Goal: Participate in discussion: Engage in conversation with other users on a specific topic

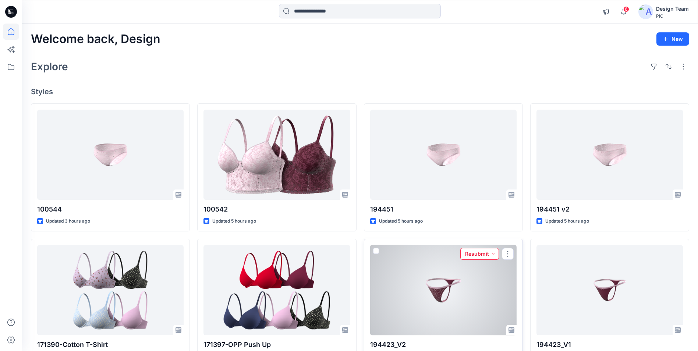
click at [488, 256] on button "Resubmit" at bounding box center [479, 254] width 39 height 12
click at [476, 282] on div at bounding box center [443, 290] width 146 height 90
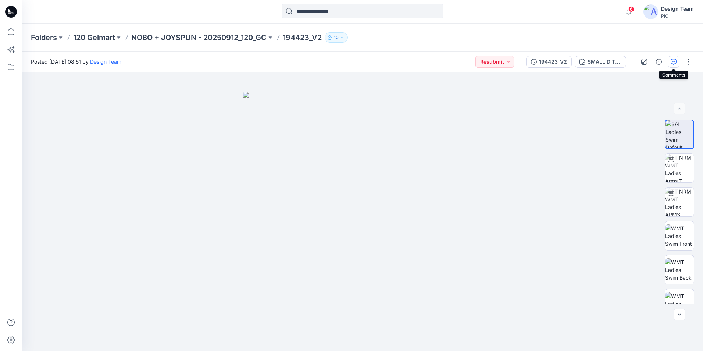
click at [674, 64] on icon "button" at bounding box center [674, 62] width 6 height 6
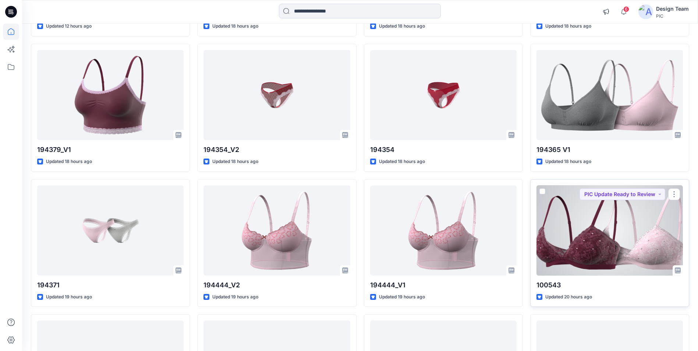
scroll to position [515, 0]
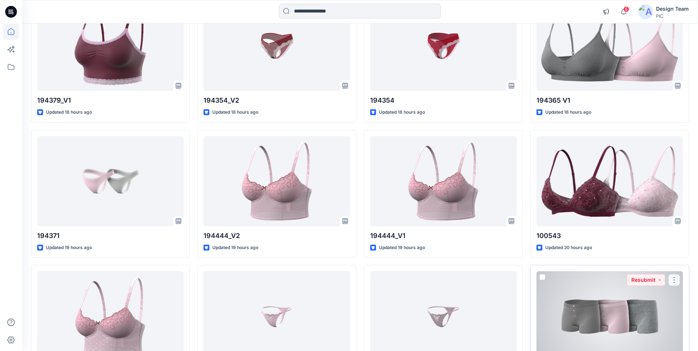
click at [671, 279] on button "button" at bounding box center [674, 280] width 12 height 12
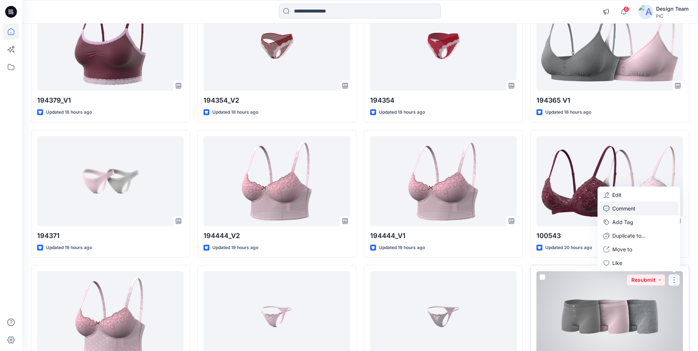
click at [618, 210] on p "Comment" at bounding box center [623, 209] width 23 height 8
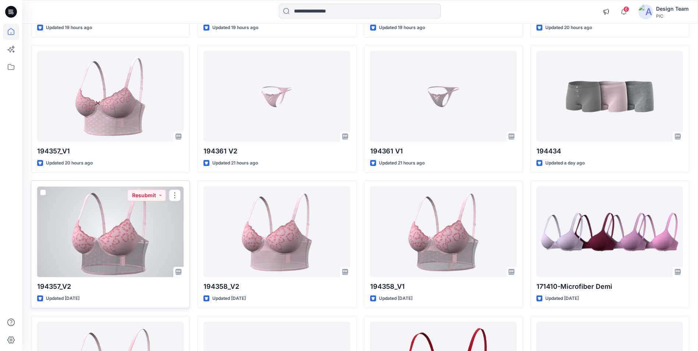
scroll to position [736, 0]
click at [176, 196] on button "button" at bounding box center [175, 195] width 12 height 12
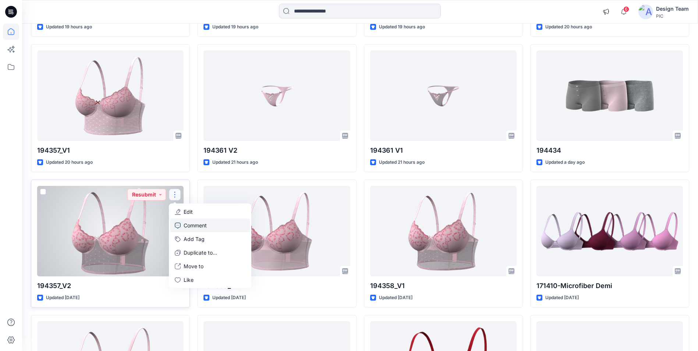
click at [200, 226] on p "Comment" at bounding box center [195, 225] width 23 height 8
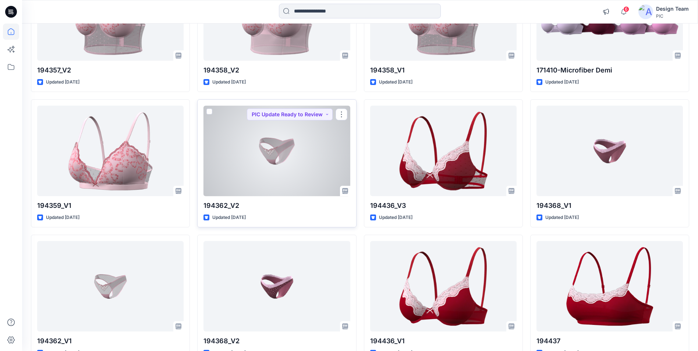
scroll to position [956, 0]
